Goal: Transaction & Acquisition: Purchase product/service

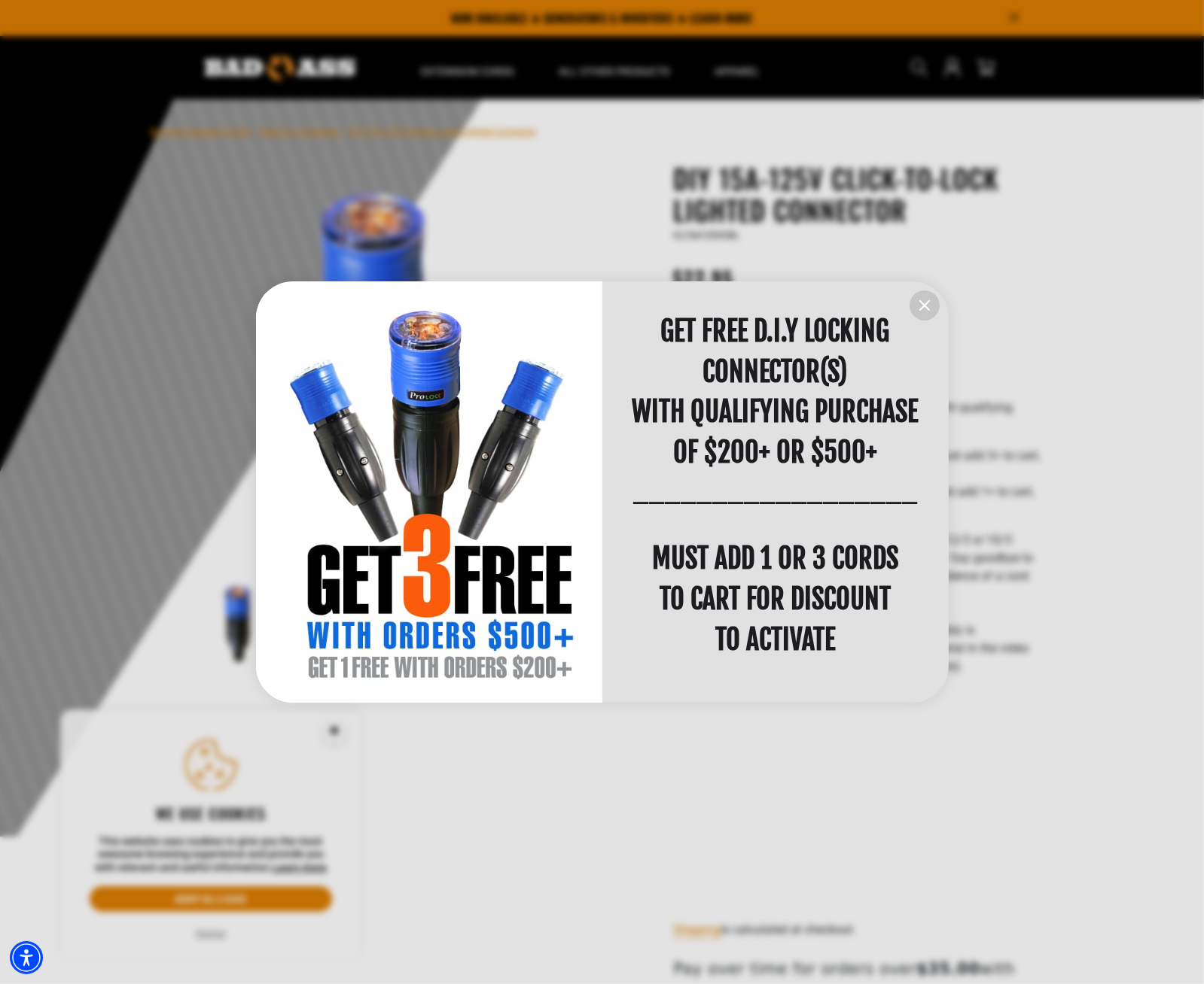
click at [922, 302] on icon "information" at bounding box center [924, 305] width 18 height 18
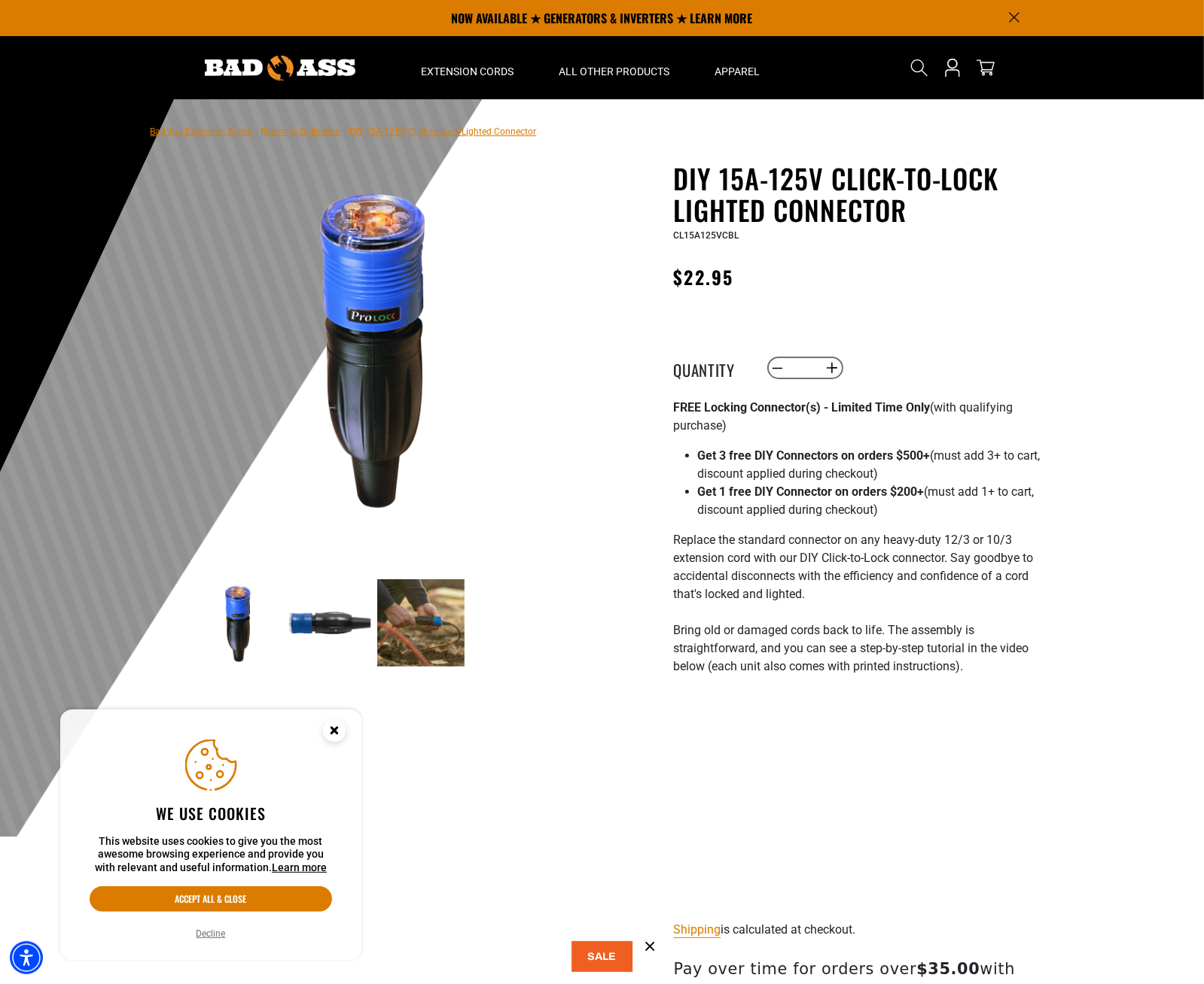
click at [428, 639] on img at bounding box center [421, 623] width 87 height 87
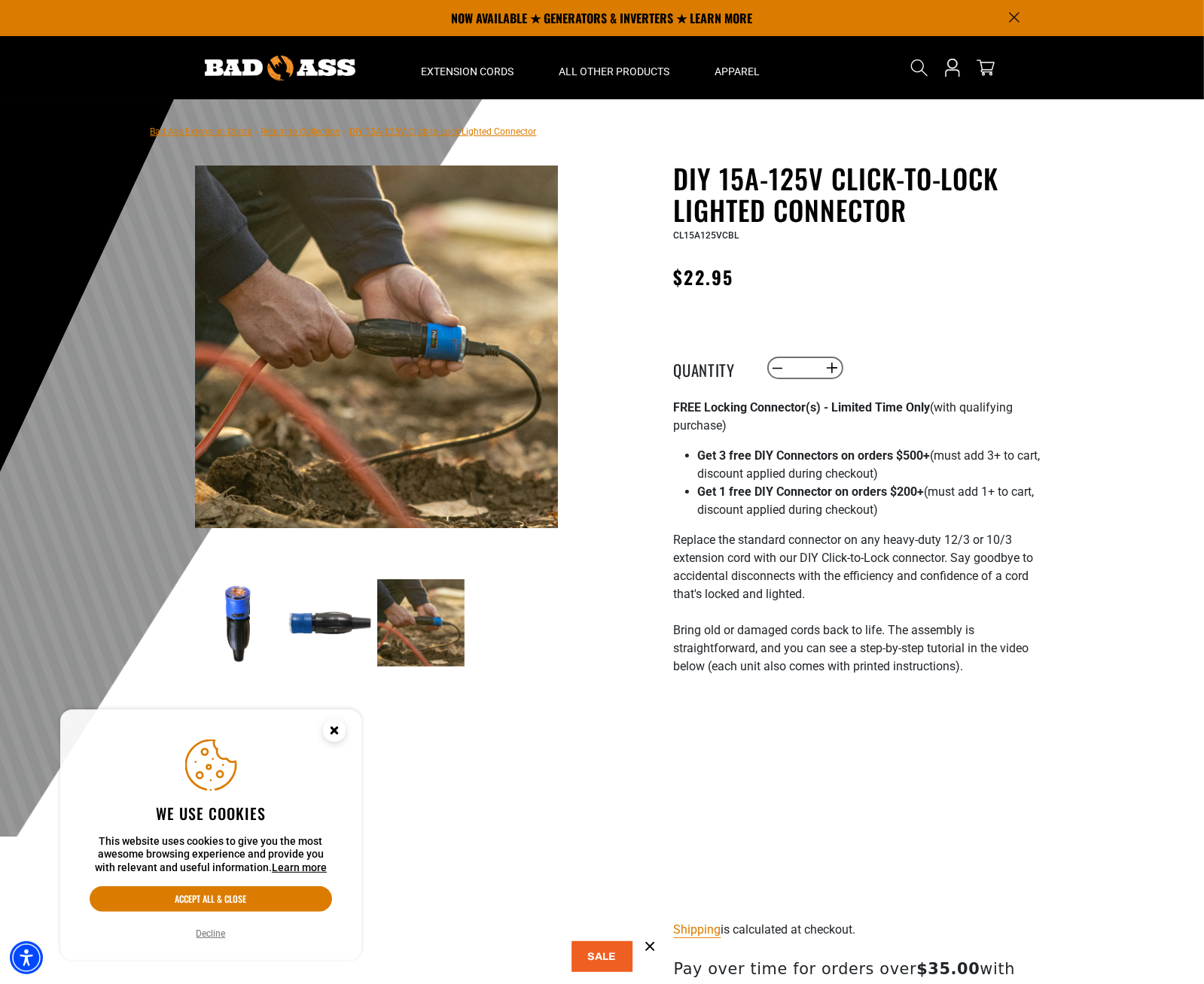
click at [770, 632] on p "Replace the standard connector on any heavy-duty 12/3 or 10/3 extension cord wi…" at bounding box center [858, 612] width 369 height 162
click at [327, 733] on circle "Close this option" at bounding box center [333, 730] width 22 height 22
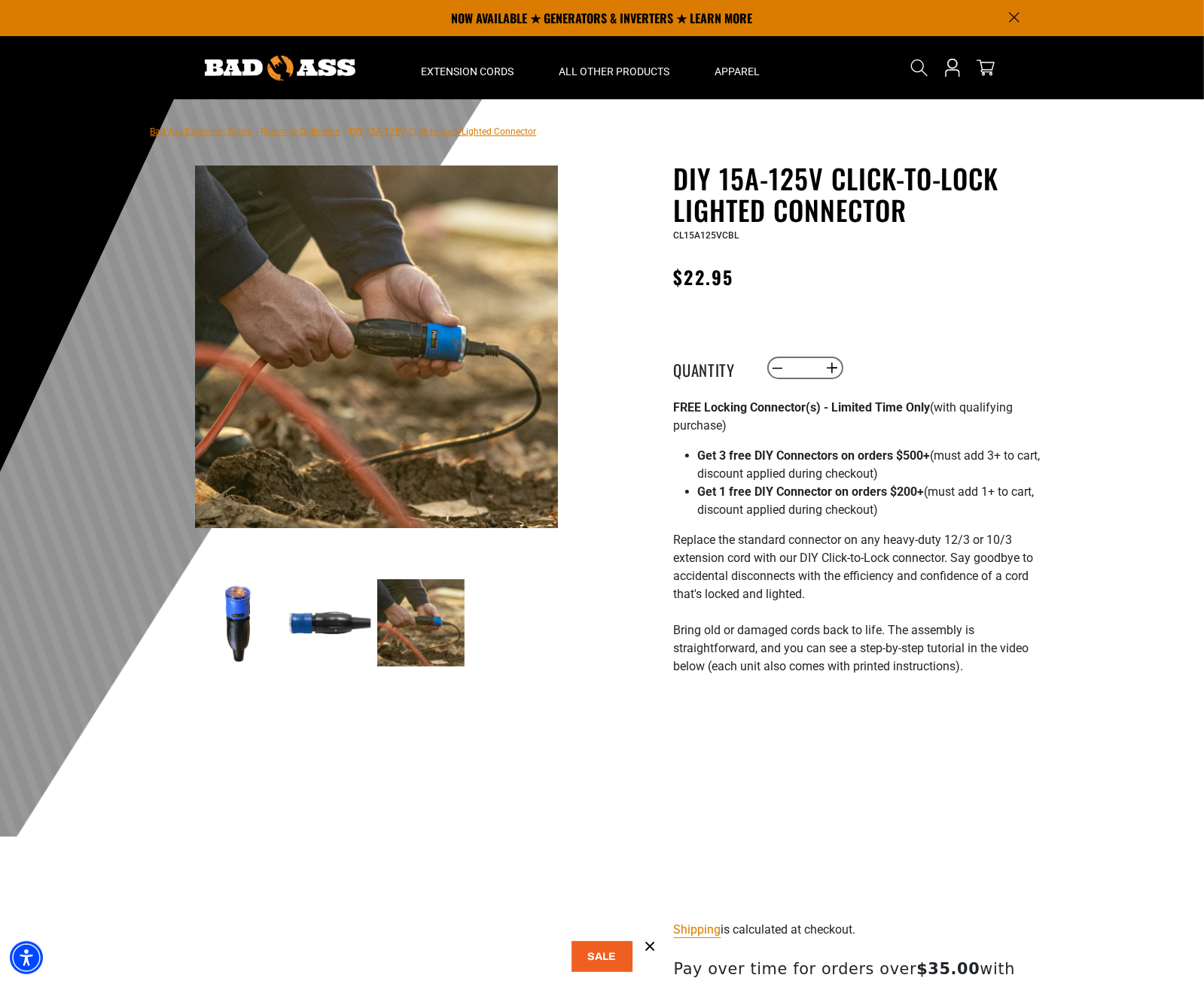
click at [331, 636] on img at bounding box center [329, 623] width 87 height 87
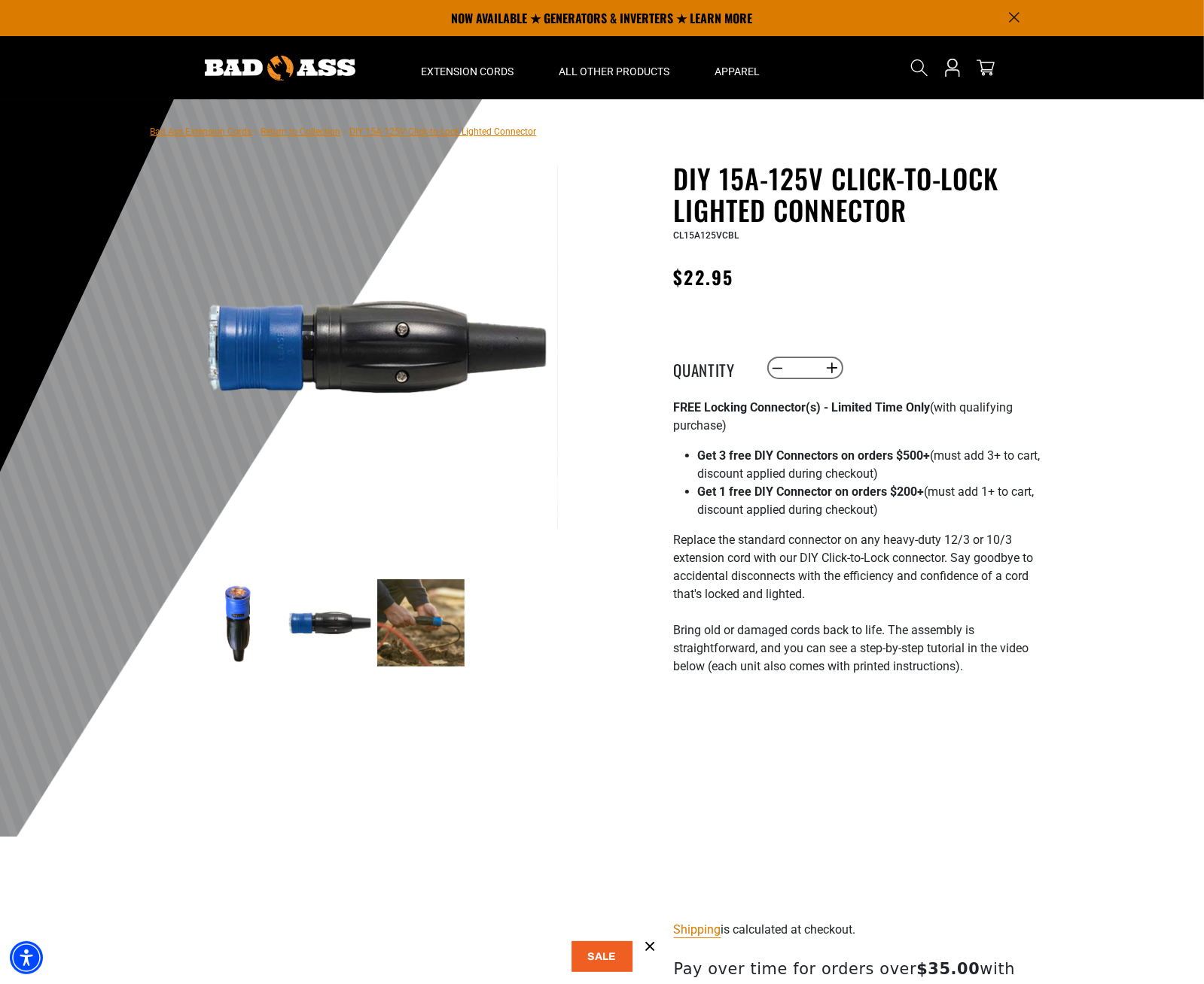
click at [857, 553] on p "Replace the standard connector on any heavy-duty 12/3 or 10/3 extension cord wi…" at bounding box center [858, 612] width 369 height 162
